Goal: Use online tool/utility: Utilize a website feature to perform a specific function

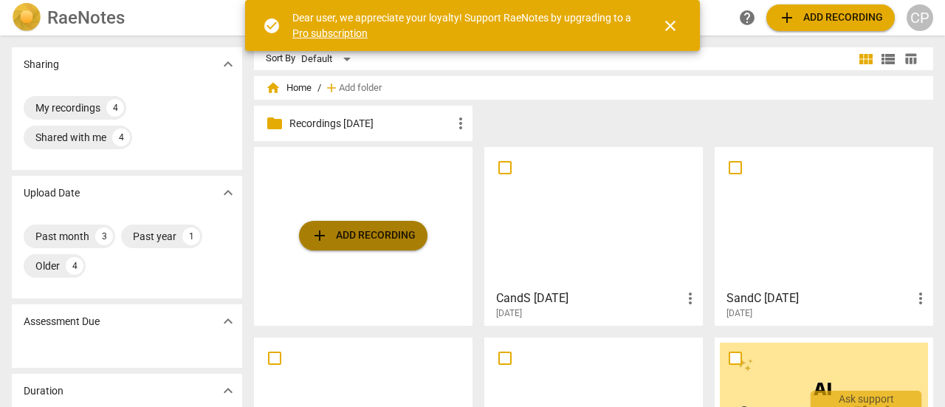
click at [357, 231] on span "add Add recording" at bounding box center [363, 236] width 105 height 18
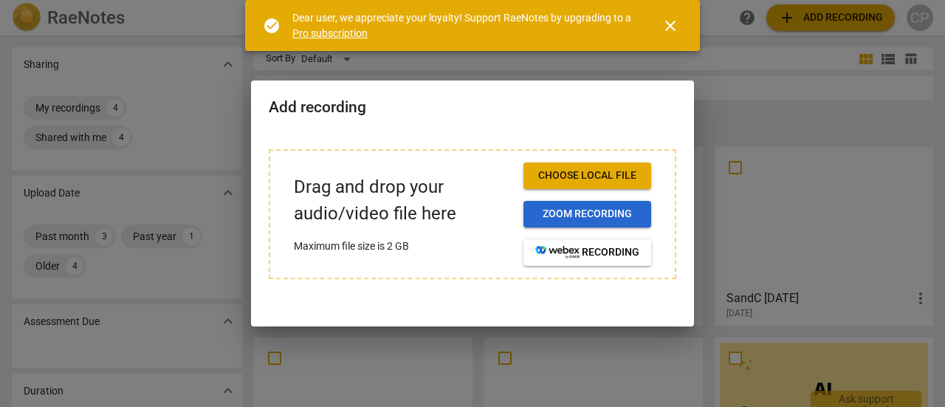
drag, startPoint x: 587, startPoint y: 218, endPoint x: 575, endPoint y: 214, distance: 12.4
click at [575, 214] on span "Zoom recording" at bounding box center [587, 214] width 104 height 15
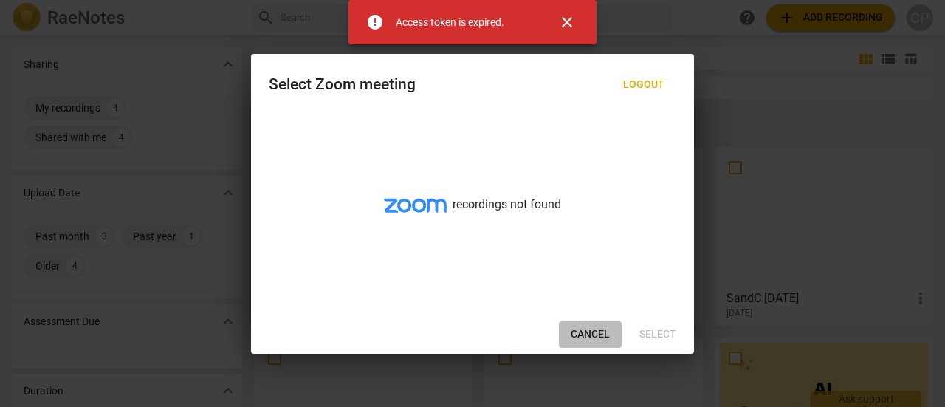
click at [590, 332] on span "Cancel" at bounding box center [590, 334] width 39 height 15
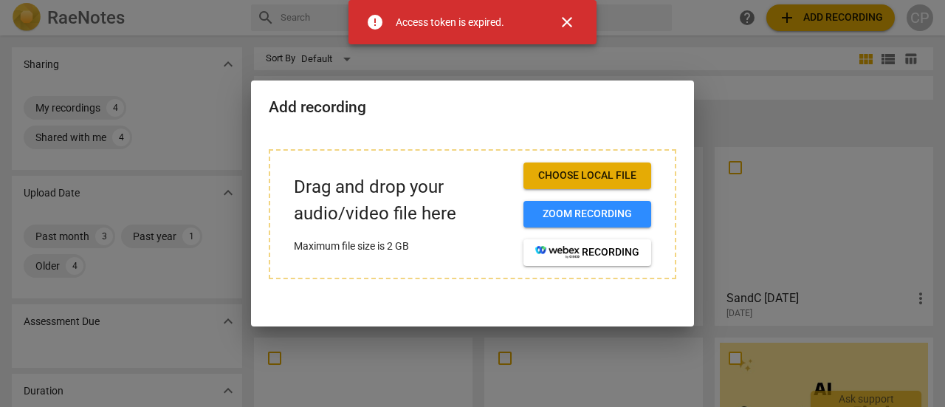
click at [565, 13] on span "close" at bounding box center [567, 22] width 18 height 18
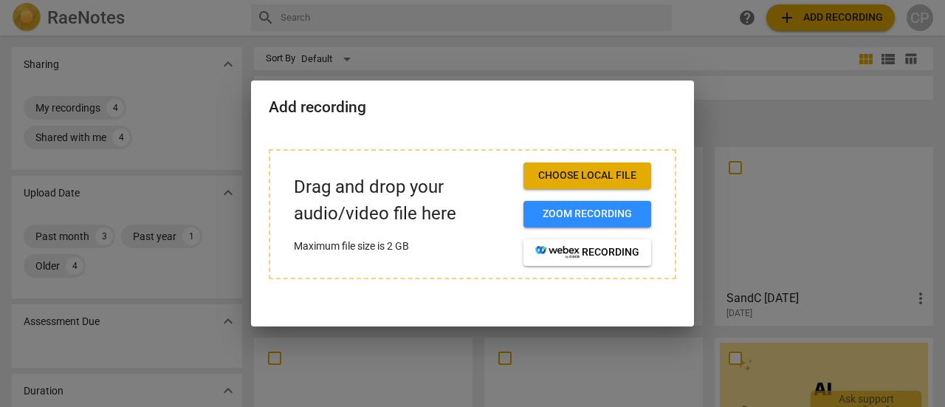
click at [557, 176] on span "Choose local file" at bounding box center [587, 175] width 104 height 15
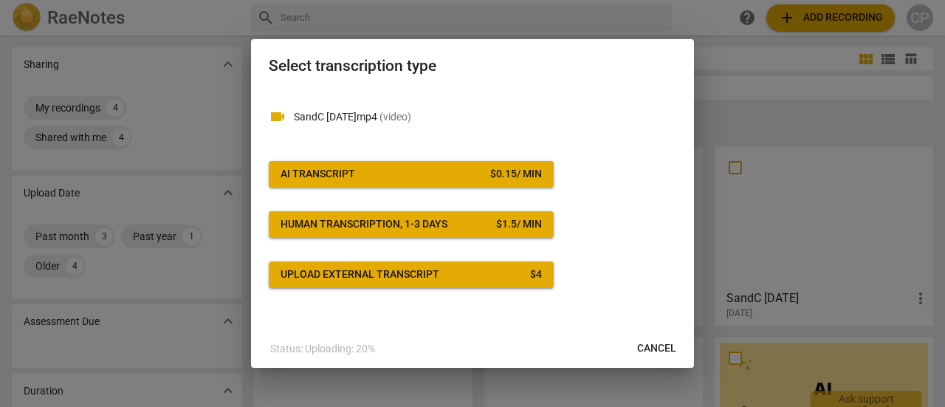
click at [350, 168] on div "AI Transcript" at bounding box center [317, 174] width 75 height 15
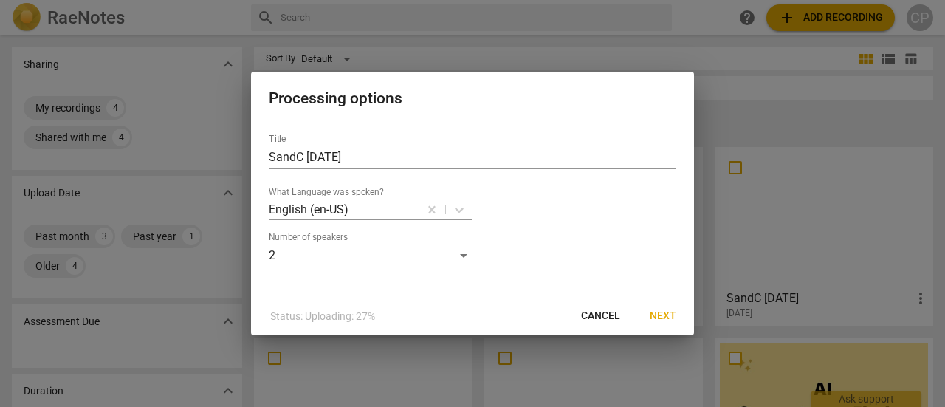
click at [660, 314] on span "Next" at bounding box center [663, 316] width 27 height 15
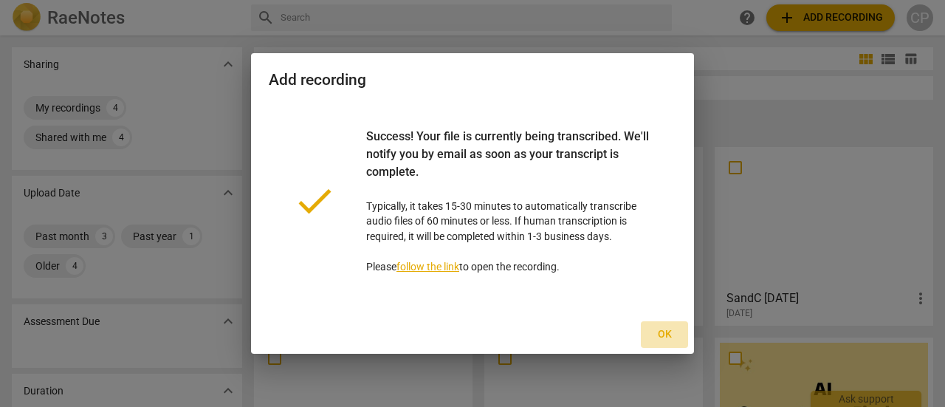
click at [665, 335] on span "Ok" at bounding box center [664, 334] width 24 height 15
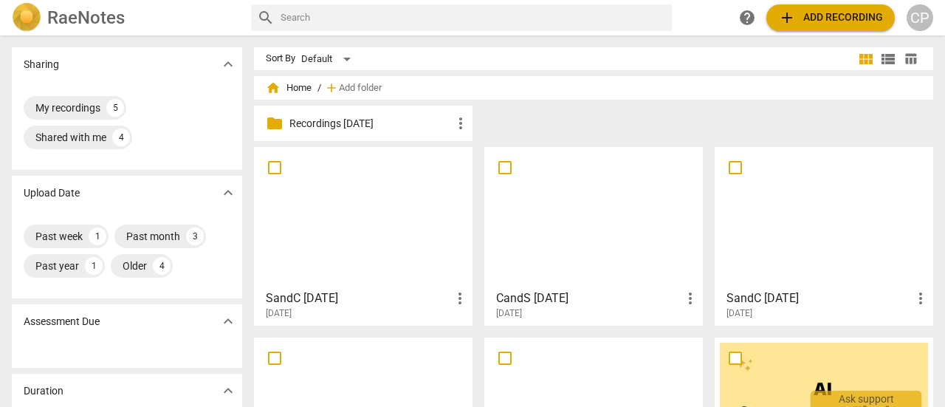
drag, startPoint x: 362, startPoint y: 220, endPoint x: 337, endPoint y: 221, distance: 25.8
click at [337, 221] on div at bounding box center [363, 217] width 208 height 131
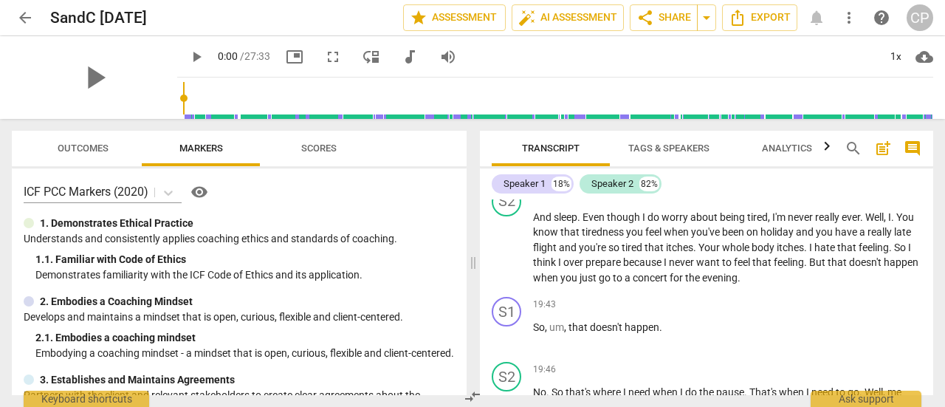
scroll to position [5291, 0]
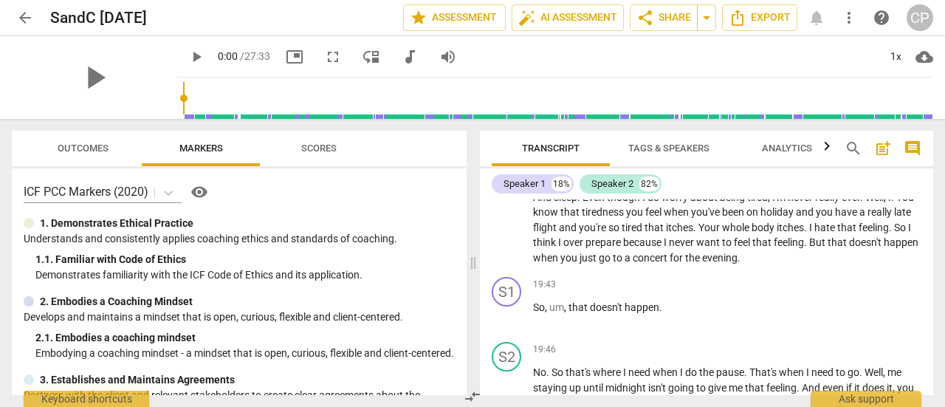
click at [933, 332] on div "Transcript Tags & Speakers Analytics search post_add comment Speaker 1 18% Spea…" at bounding box center [709, 263] width 471 height 288
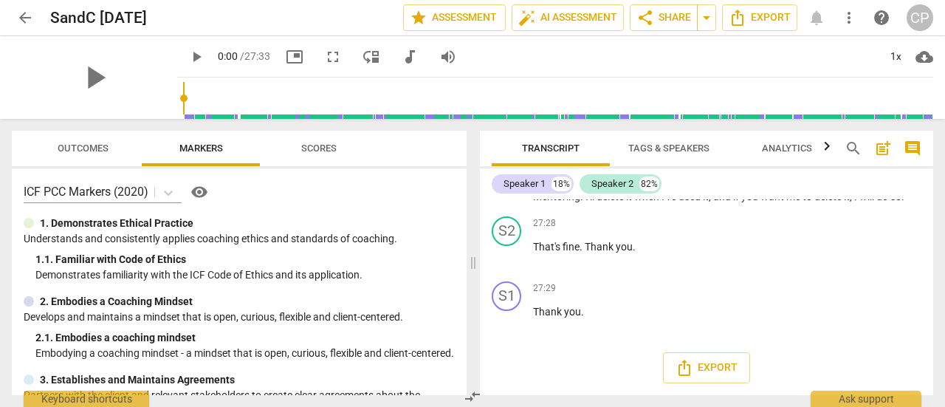
scroll to position [7631, 0]
